Goal: Information Seeking & Learning: Learn about a topic

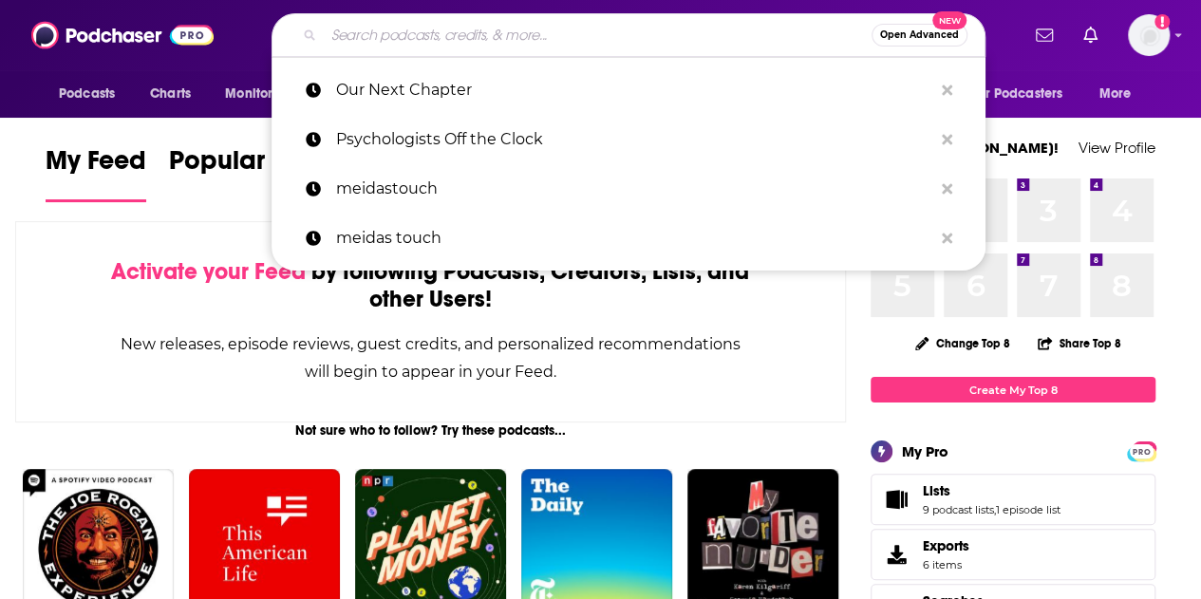
click at [717, 37] on input "Search podcasts, credits, & more..." at bounding box center [598, 35] width 548 height 30
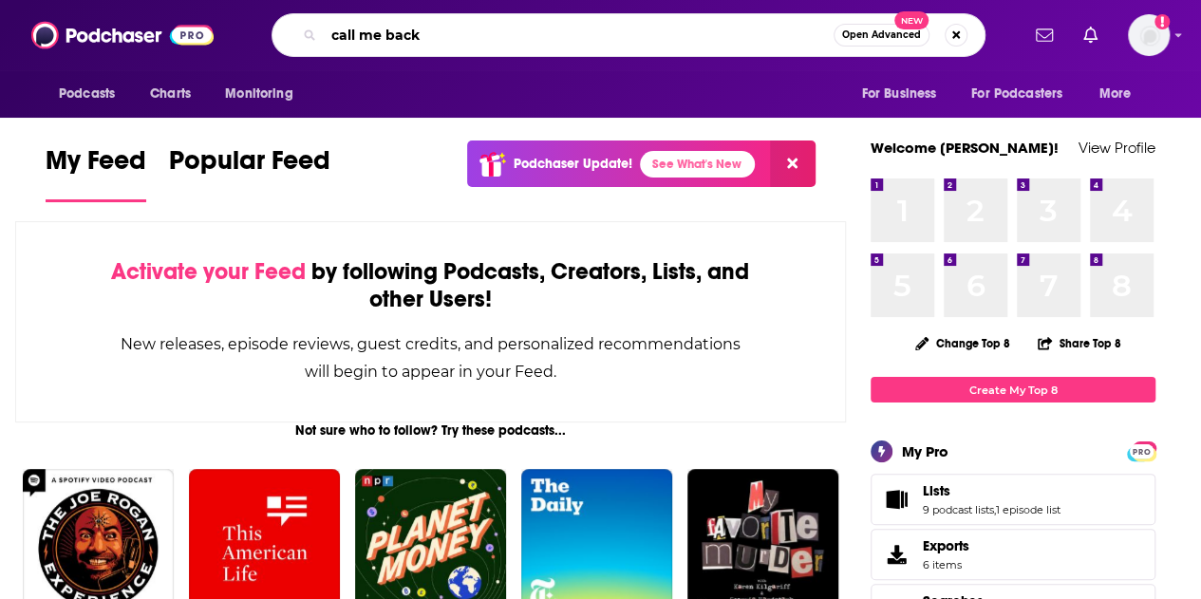
type input "call me back"
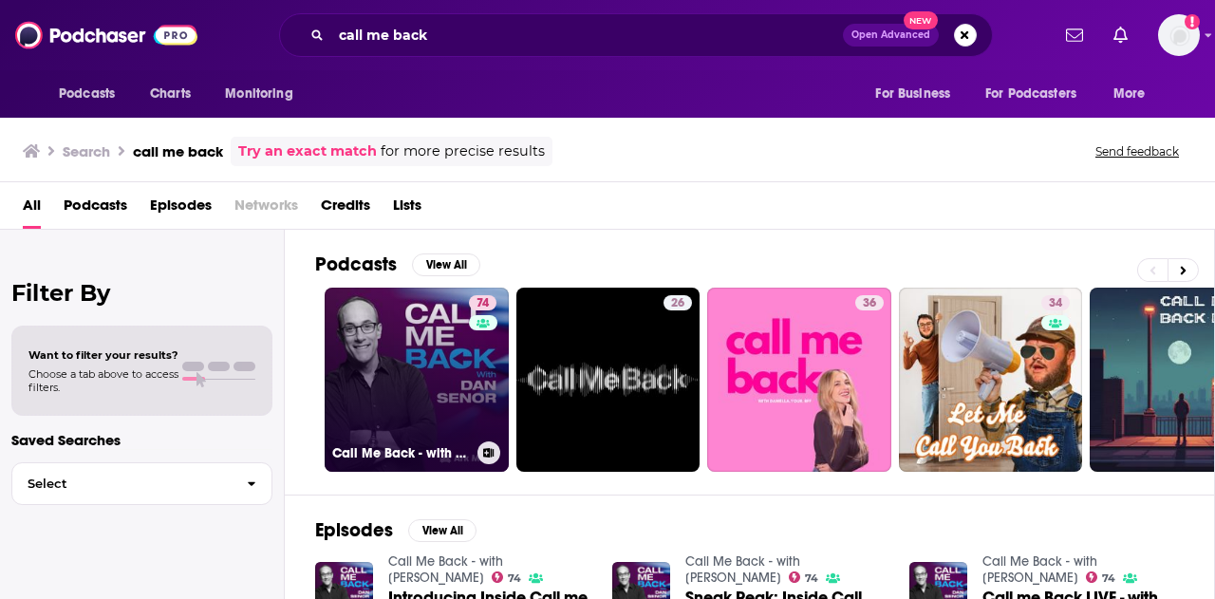
click at [439, 381] on link "74 Call Me Back - with [PERSON_NAME]" at bounding box center [417, 380] width 184 height 184
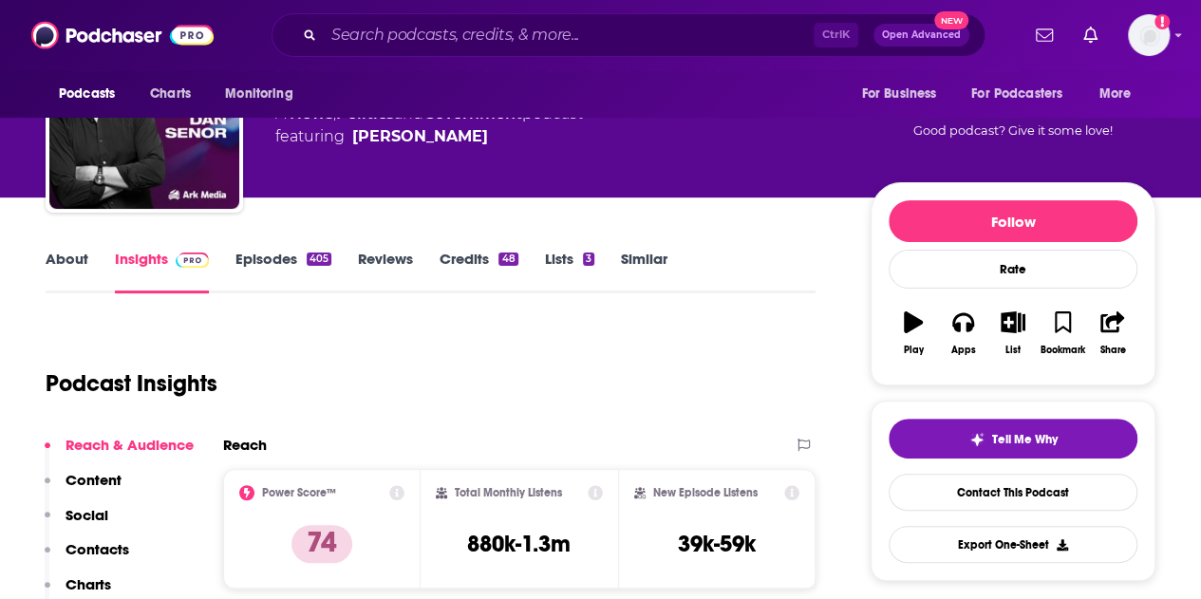
scroll to position [190, 0]
